Goal: Find specific page/section: Find specific page/section

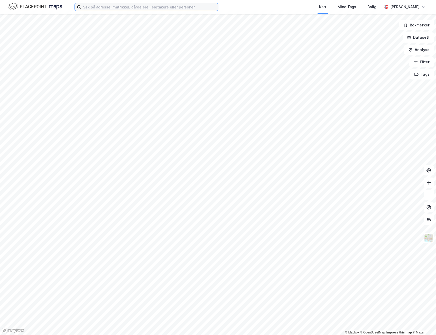
click at [116, 7] on input at bounding box center [149, 7] width 137 height 8
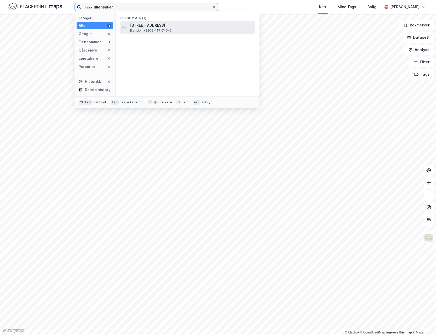
type input "117/7 ullensaker"
click at [160, 24] on span "[STREET_ADDRESS]" at bounding box center [191, 25] width 123 height 6
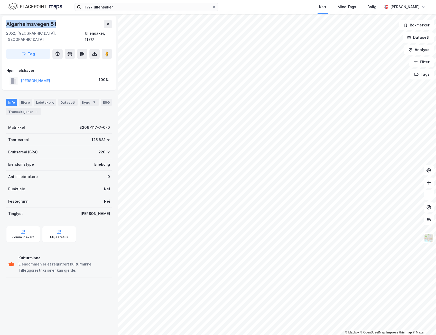
drag, startPoint x: 6, startPoint y: 24, endPoint x: 58, endPoint y: 28, distance: 52.0
click at [58, 28] on div "Algarheimsvegen 51" at bounding box center [59, 24] width 106 height 8
copy div "Algarheimsvegen 51"
